Goal: Navigation & Orientation: Find specific page/section

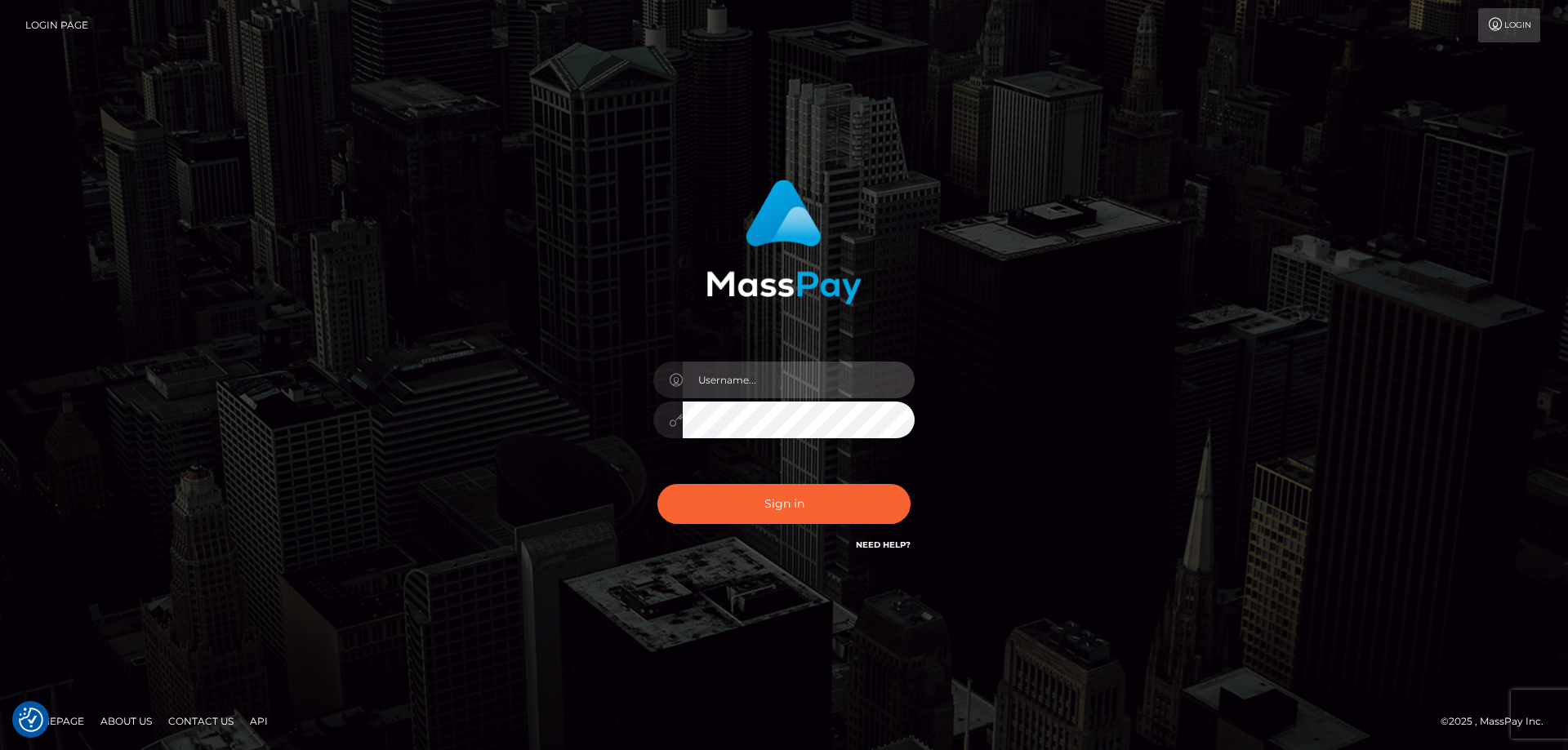
click at [784, 391] on input "text" at bounding box center [799, 379] width 232 height 37
type input "emi.throne"
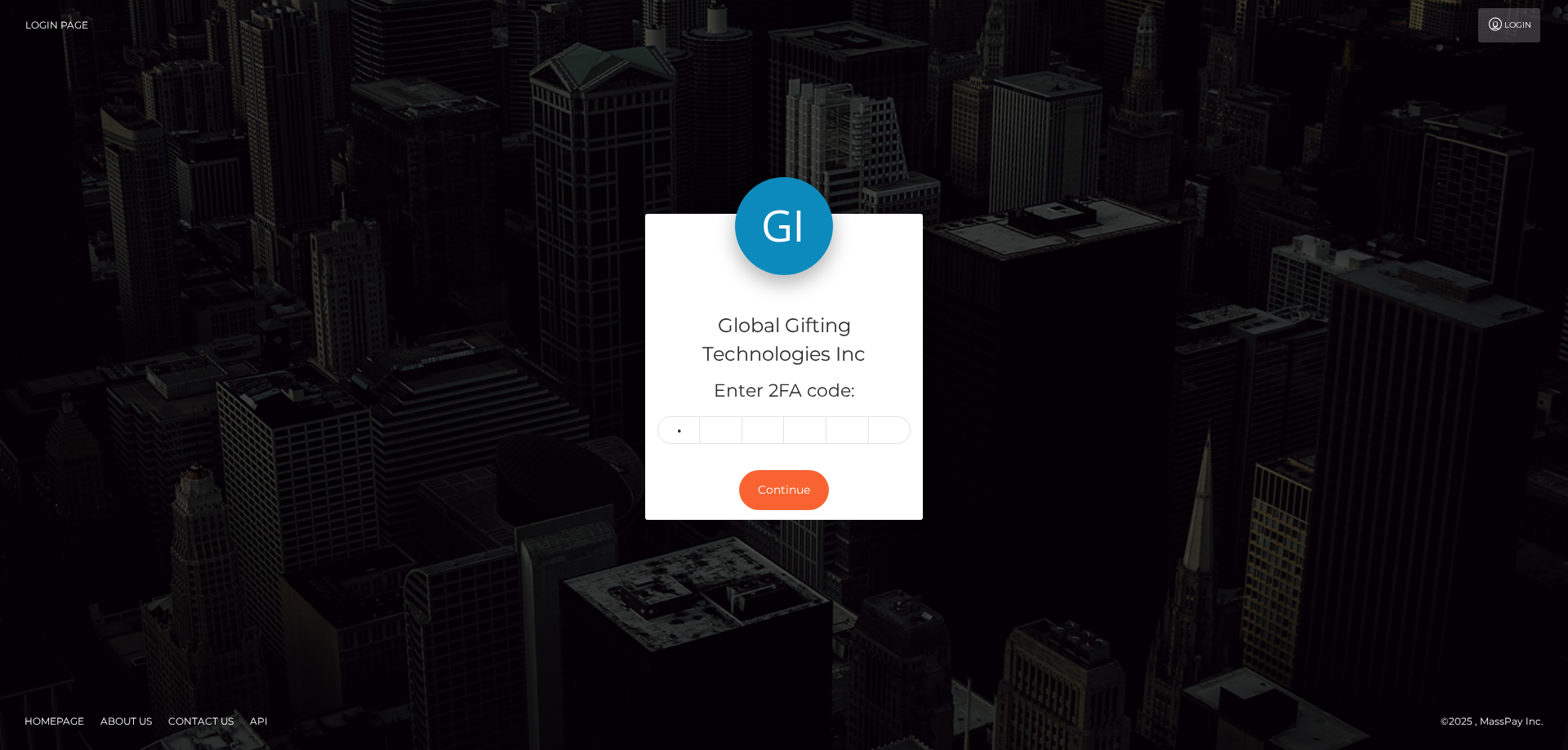
type input "1"
type input "4"
type input "7"
type input "5"
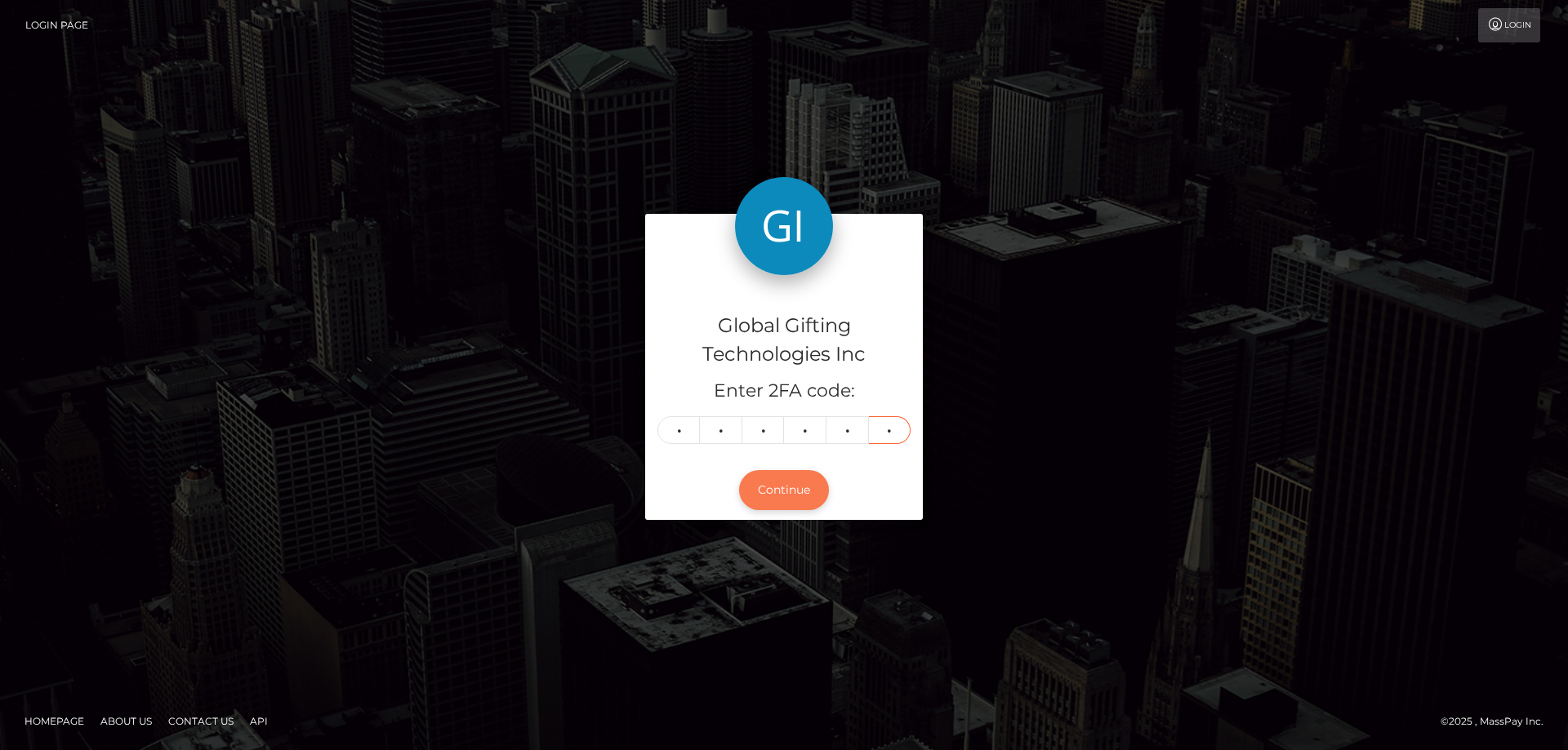
type input "2"
click at [784, 494] on button "Continue" at bounding box center [784, 490] width 90 height 40
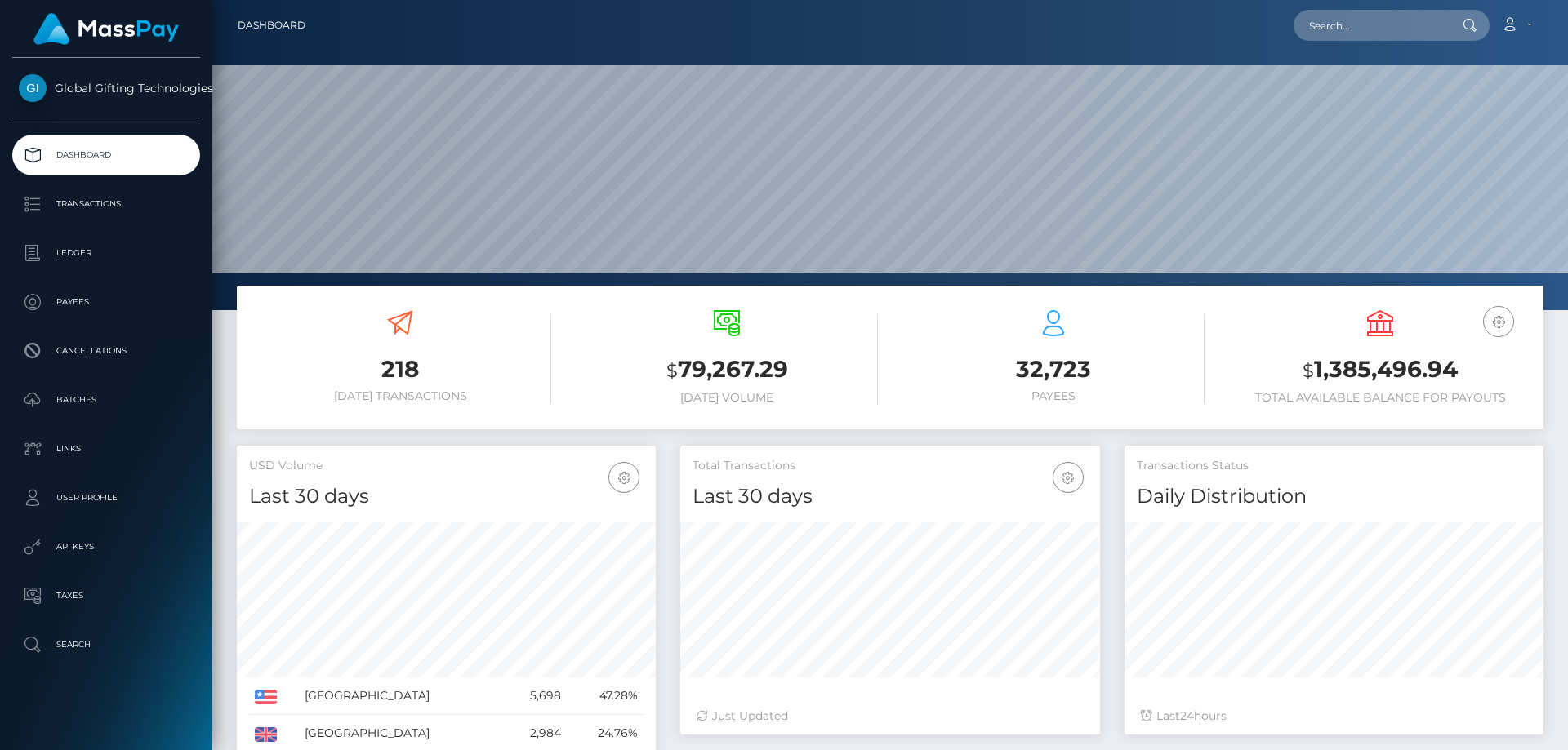
scroll to position [290, 420]
click at [264, 25] on link "Dashboard" at bounding box center [272, 25] width 68 height 34
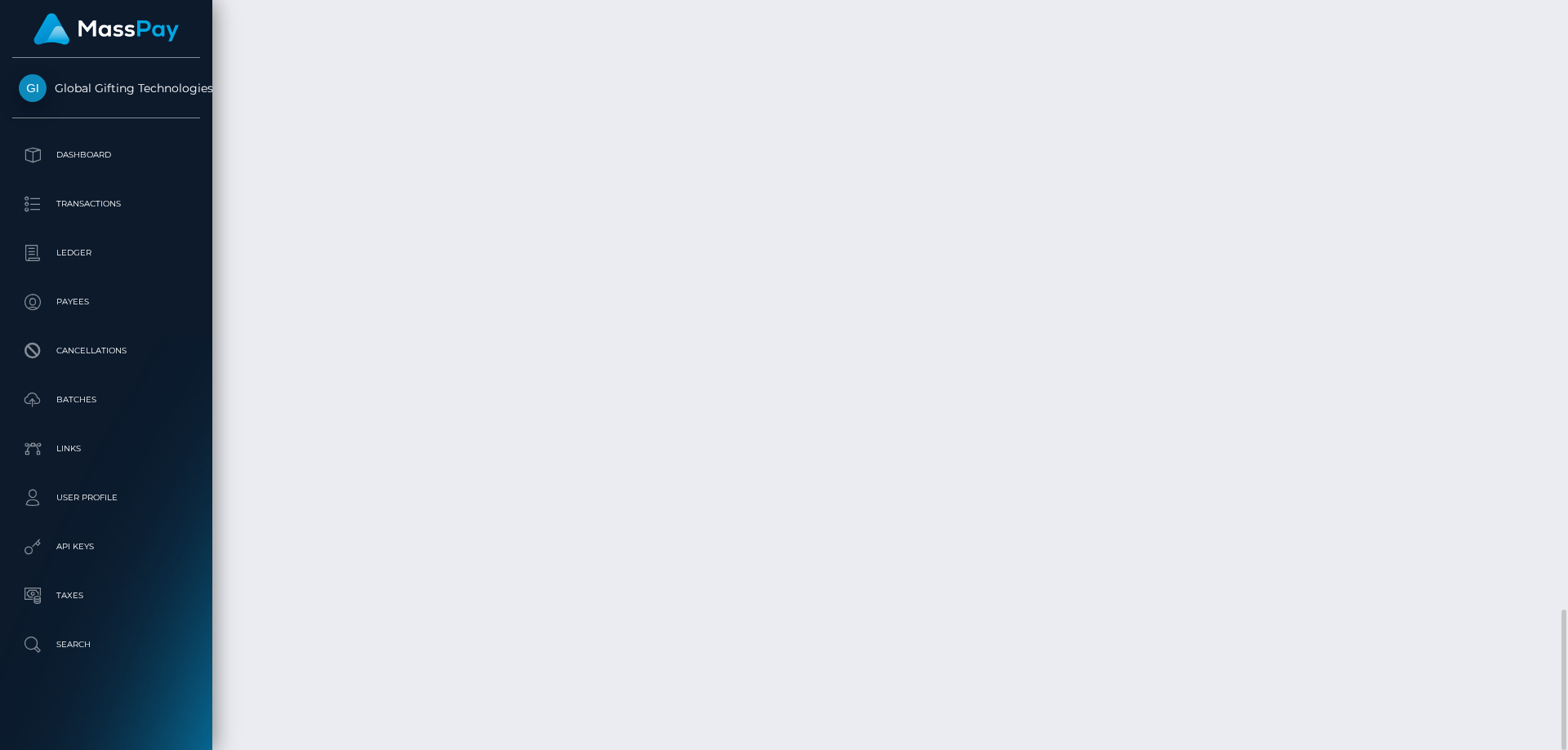
scroll to position [196, 420]
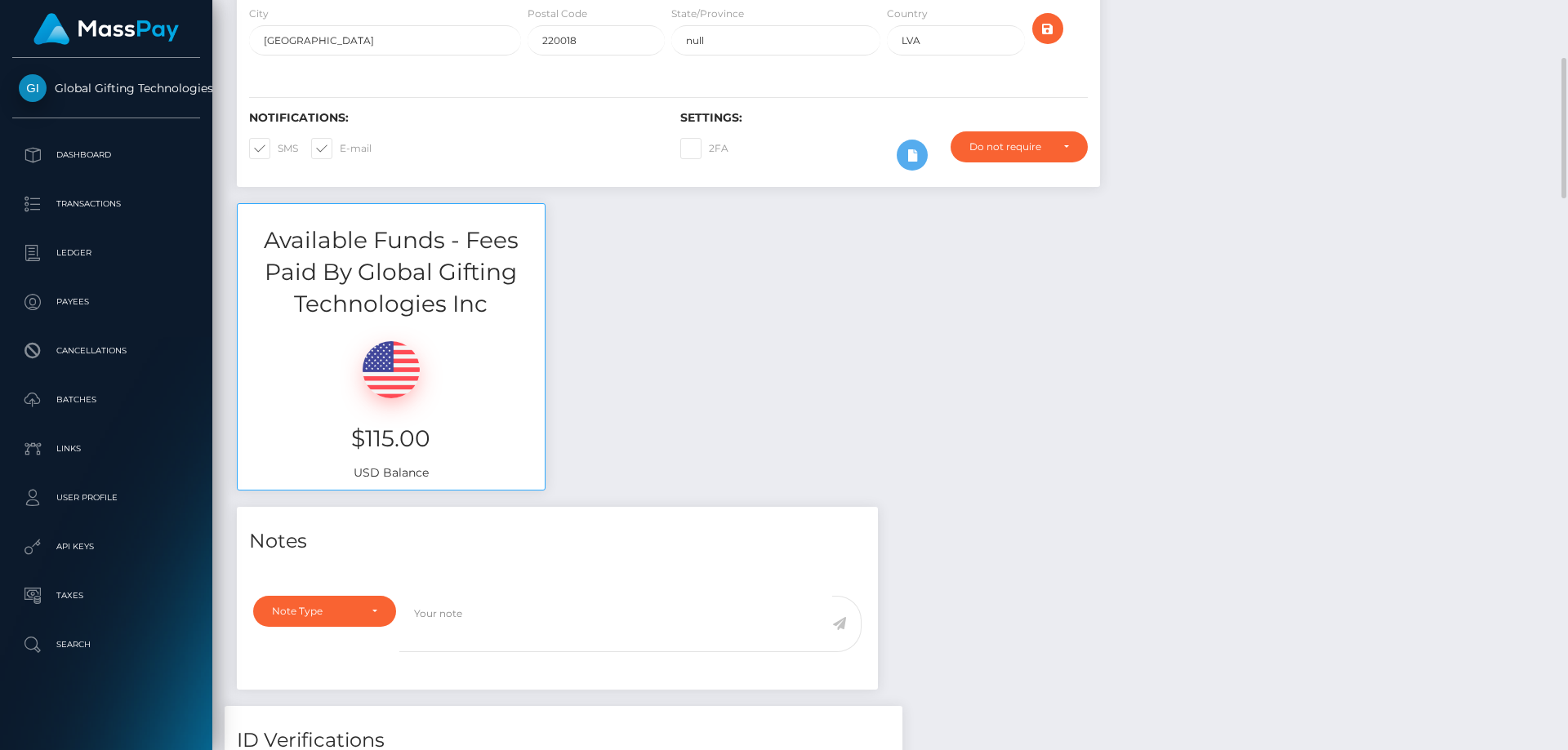
scroll to position [0, 0]
